Goal: Information Seeking & Learning: Learn about a topic

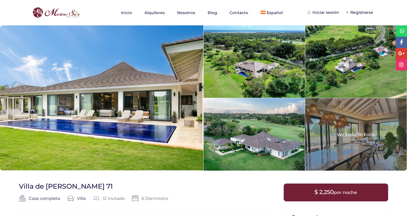
click at [117, 101] on div at bounding box center [101, 97] width 203 height 145
